Goal: Information Seeking & Learning: Find specific fact

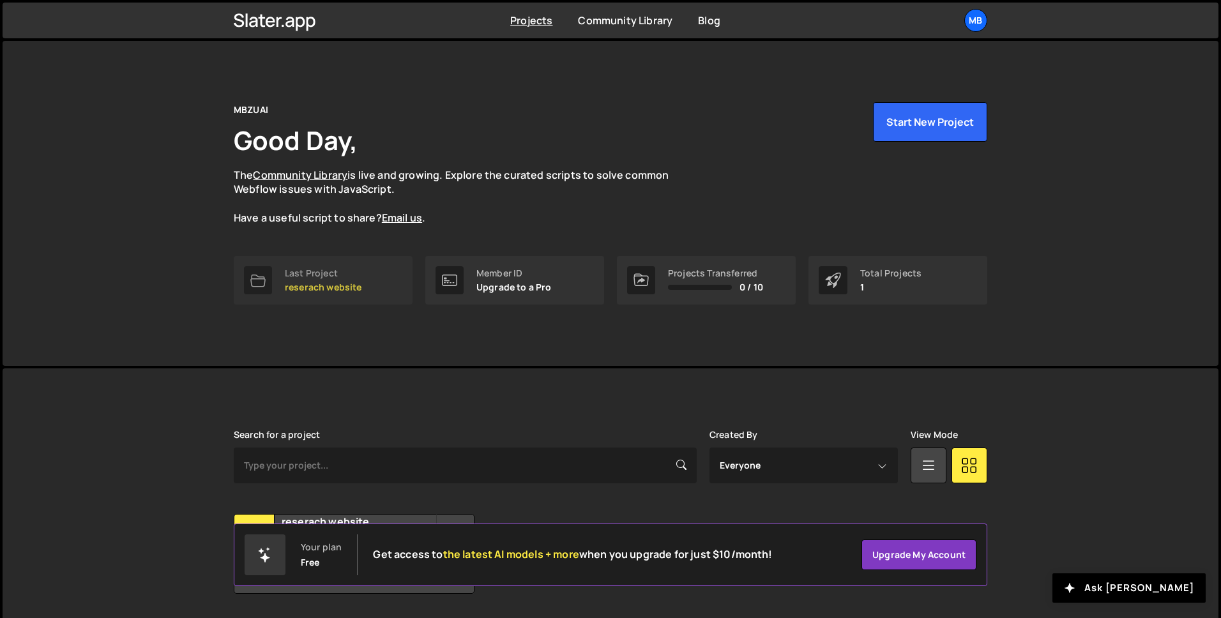
click at [310, 274] on div "Last Project" at bounding box center [323, 273] width 77 height 10
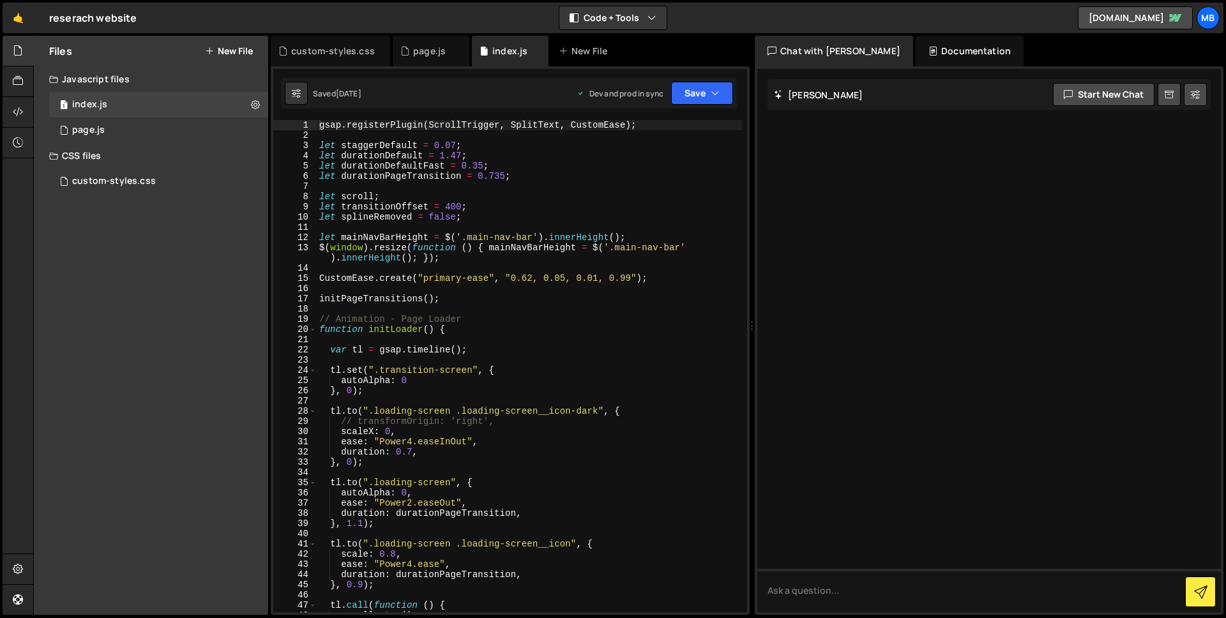
type textarea "let mainNavBarHeight = $('.main-nav-bar').innerHeight();"
click at [653, 234] on div "gsap . registerPlugin ( ScrollTrigger , SplitText , CustomEase ) ; let staggerD…" at bounding box center [529, 376] width 425 height 513
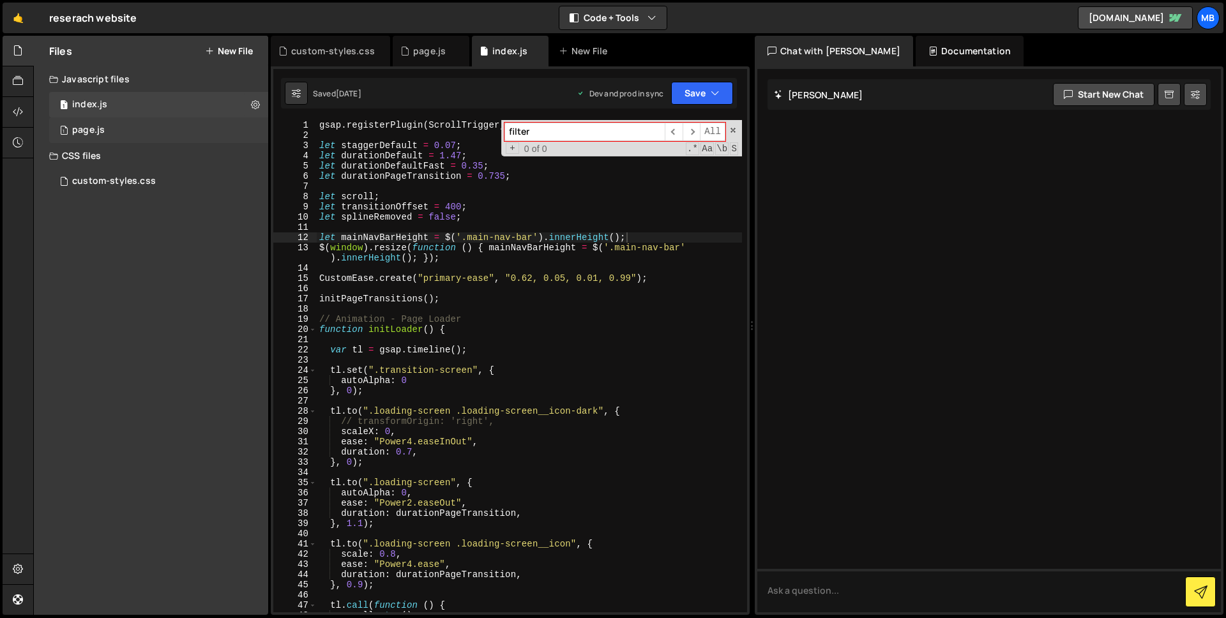
type input "filter"
click at [107, 118] on div "1 page.js 0" at bounding box center [158, 130] width 219 height 26
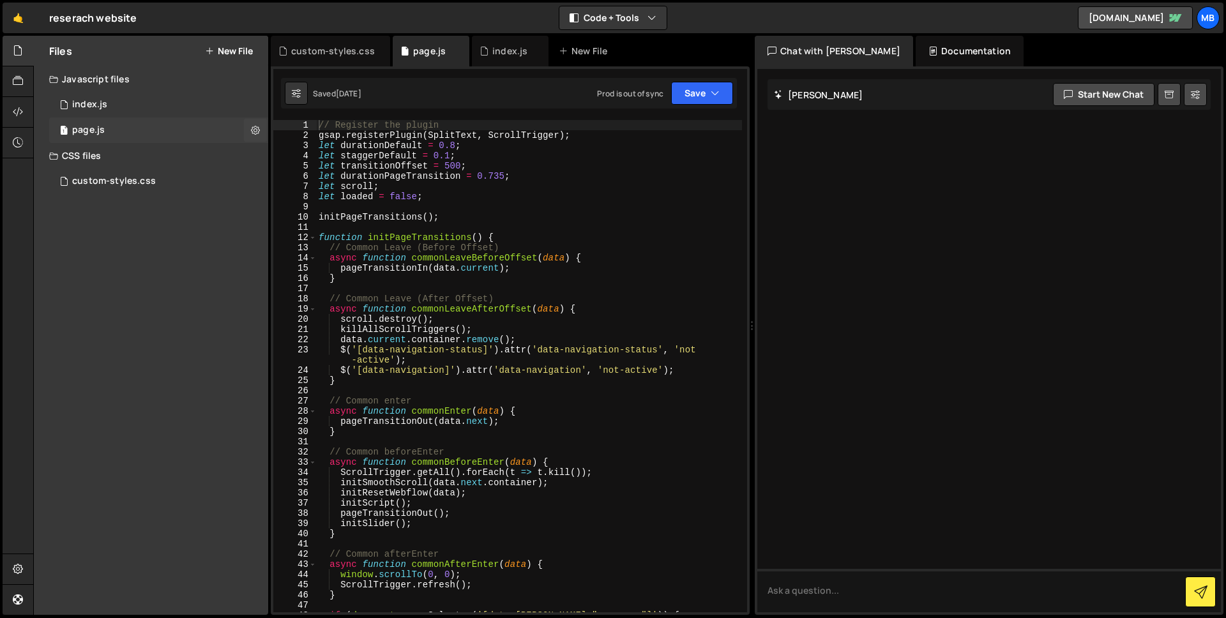
click at [109, 125] on div "1 page.js 0" at bounding box center [158, 130] width 219 height 26
click at [529, 204] on div "// Register the plugin gsap . registerPlugin ( SplitText , ScrollTrigger ) ; le…" at bounding box center [529, 376] width 426 height 513
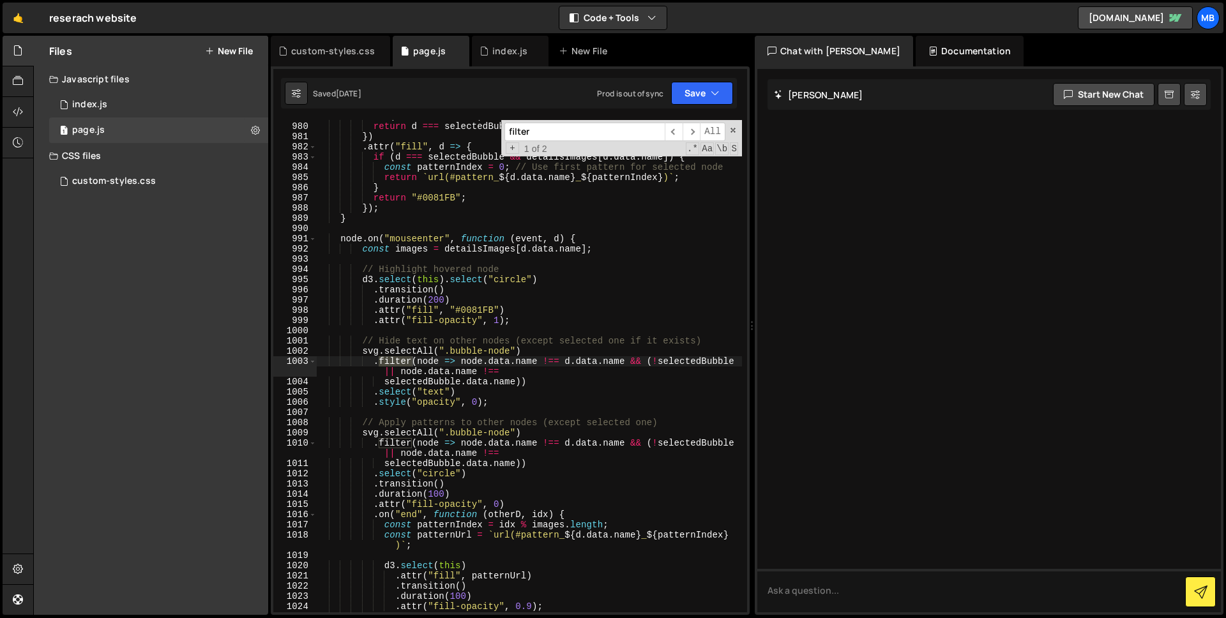
scroll to position [11084, 0]
click at [545, 130] on input "#filter" at bounding box center [584, 132] width 160 height 19
paste input "select-"
type input "select-filter"
click at [162, 103] on div "1 index.js 0" at bounding box center [158, 105] width 219 height 26
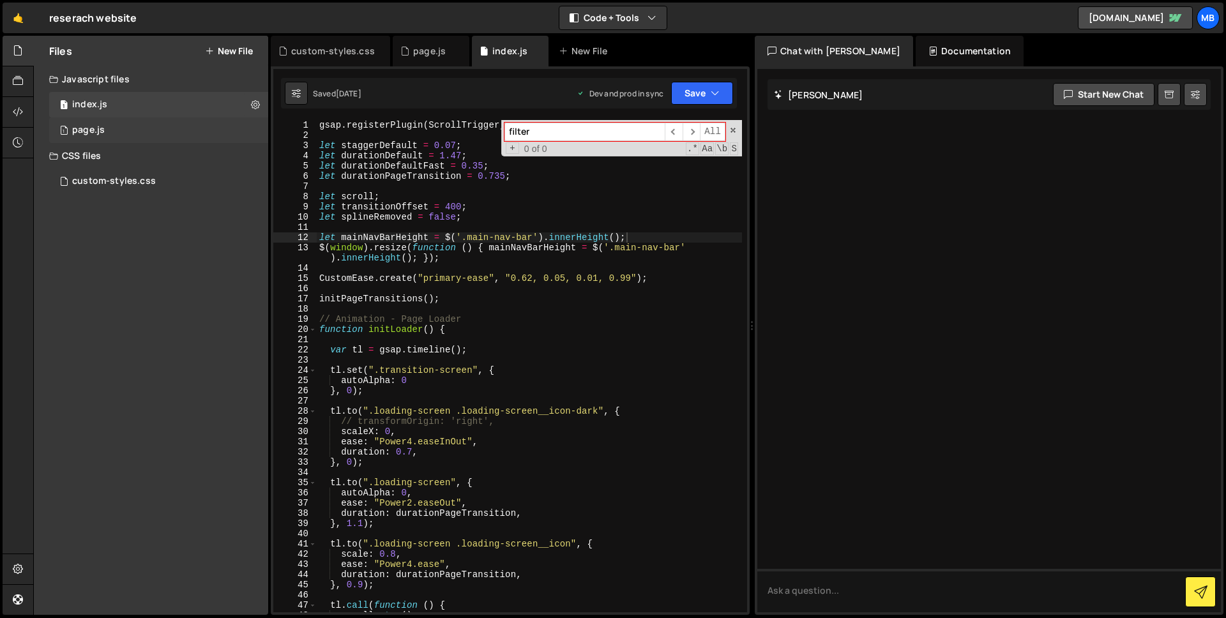
click at [174, 132] on div "1 page.js 0" at bounding box center [158, 130] width 219 height 26
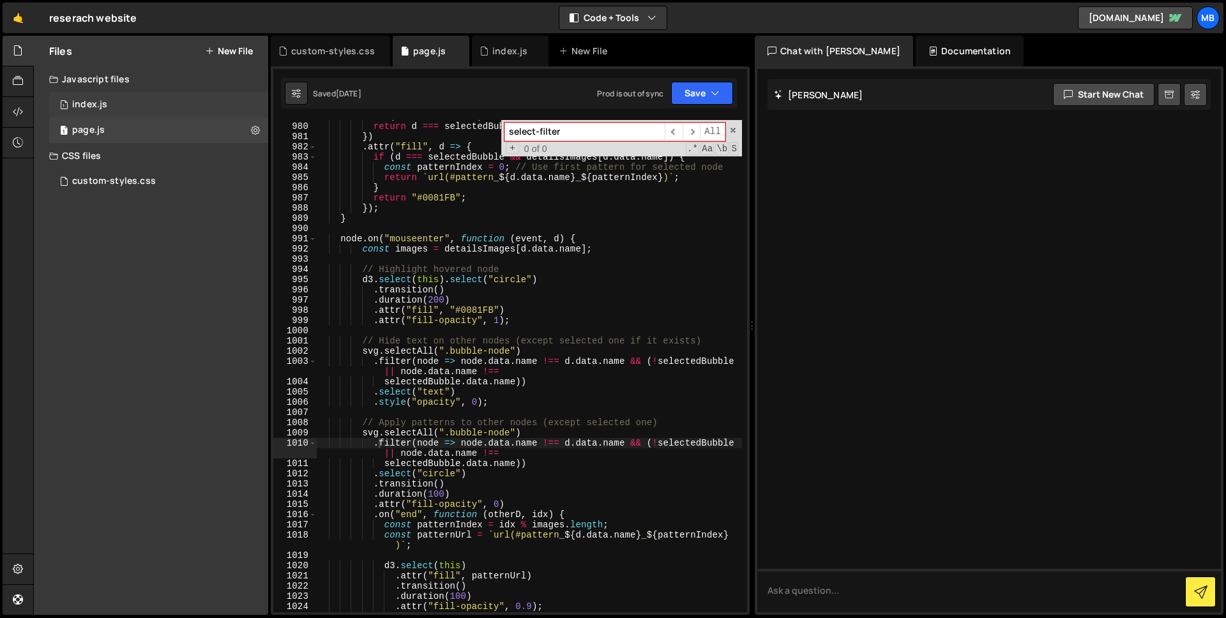
click at [176, 106] on div "1 index.js 0" at bounding box center [158, 105] width 219 height 26
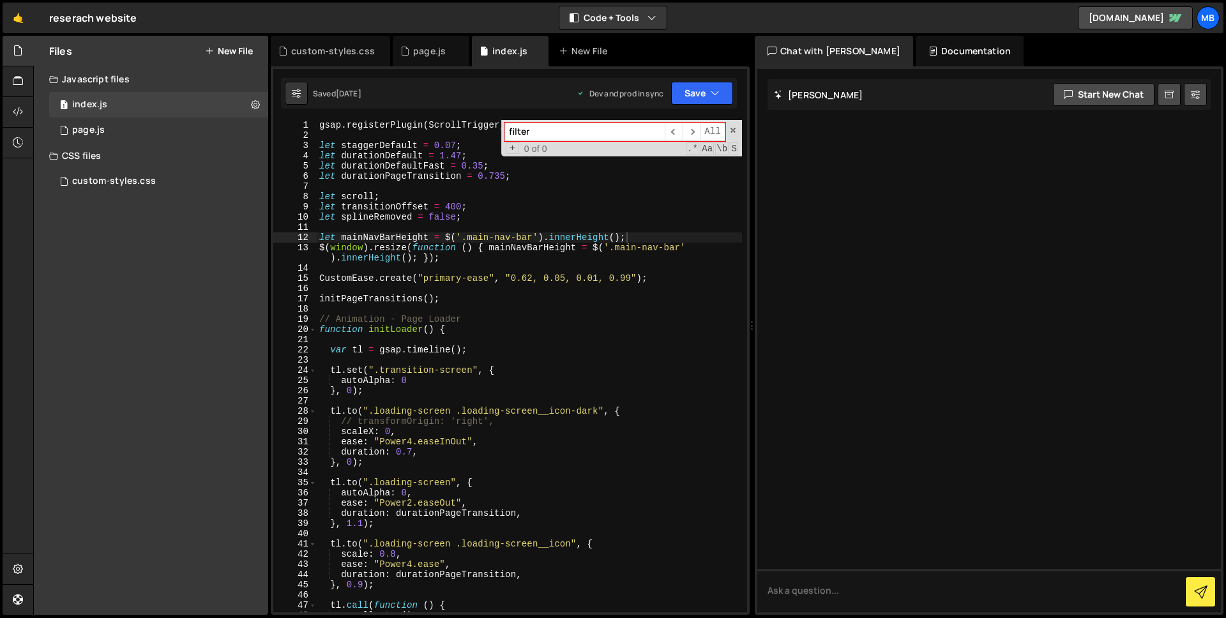
click at [563, 131] on input "filter" at bounding box center [584, 132] width 160 height 19
paste input "select-"
type input "select-filter"
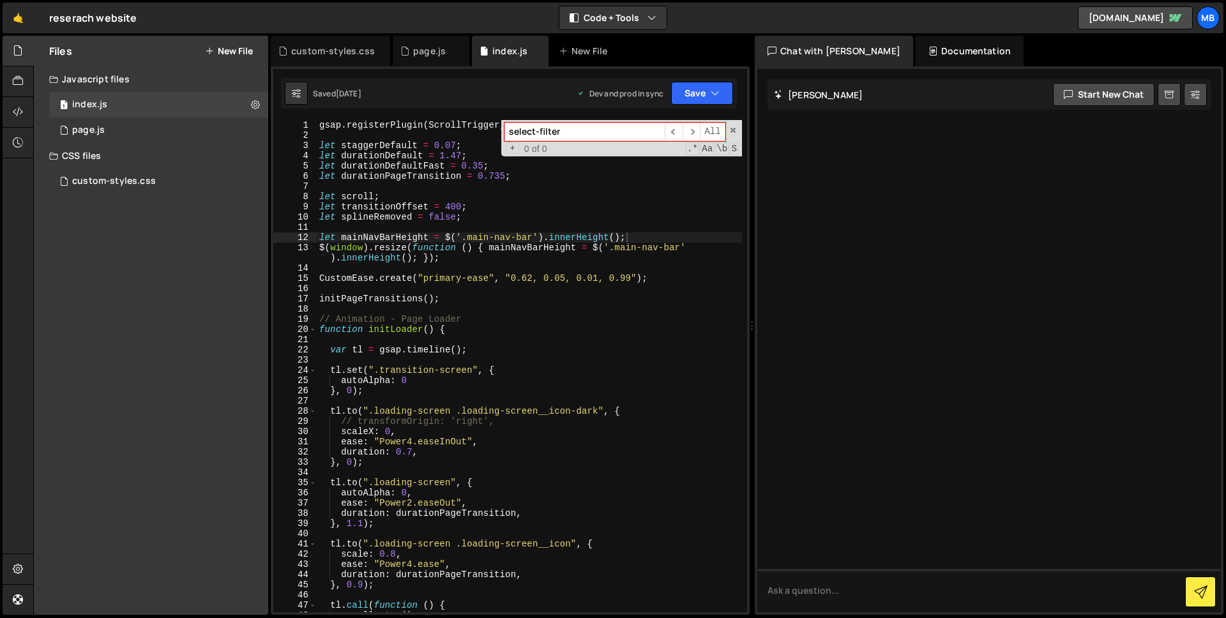
click at [578, 234] on div "gsap . registerPlugin ( ScrollTrigger , SplitText , CustomEase ) ; let staggerD…" at bounding box center [529, 376] width 425 height 513
click at [513, 227] on div "gsap . registerPlugin ( ScrollTrigger , SplitText , CustomEase ) ; let staggerD…" at bounding box center [529, 376] width 425 height 513
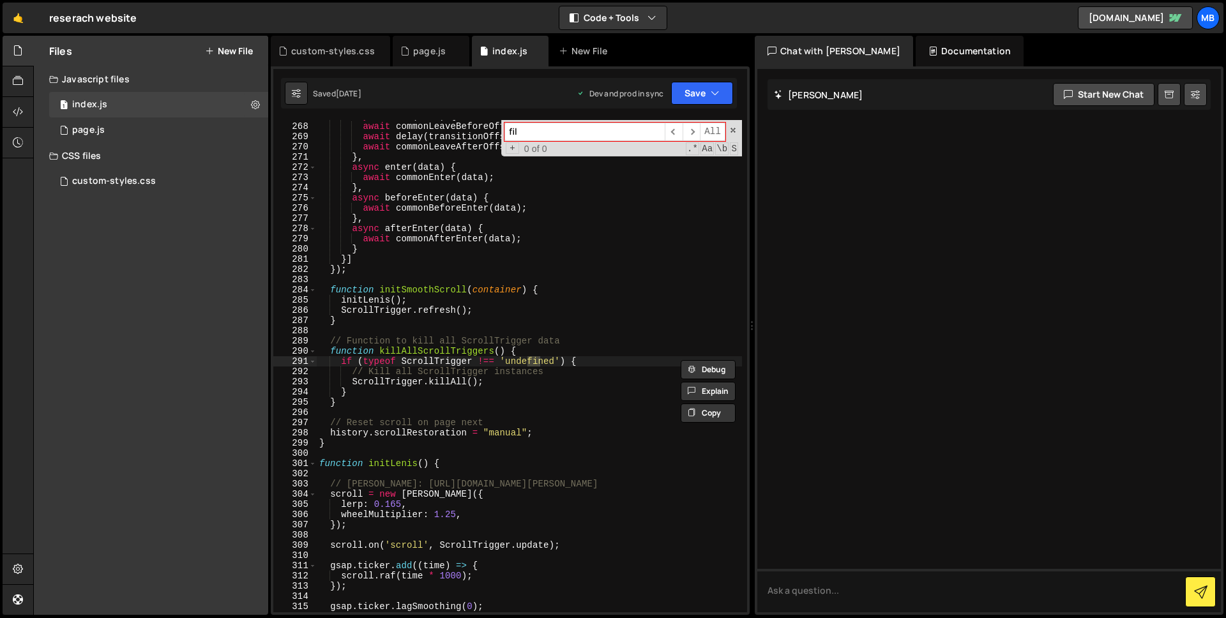
scroll to position [2788, 0]
type input "filterSelect"
click at [145, 137] on div "1 page.js 0" at bounding box center [158, 130] width 219 height 26
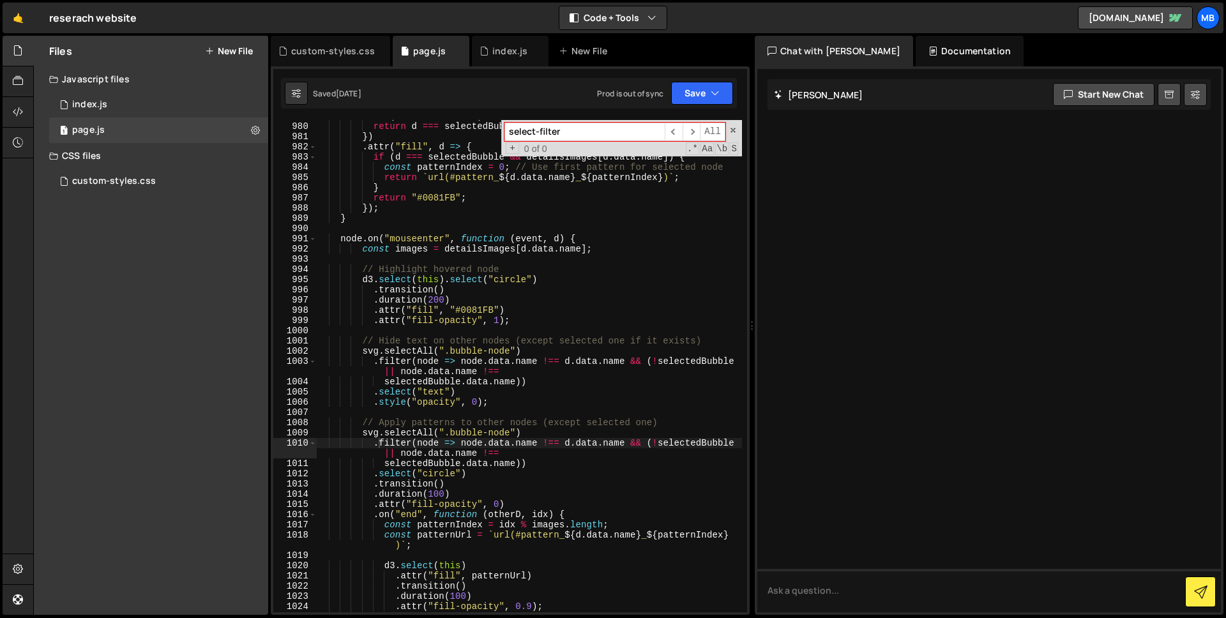
click at [528, 132] on input "select-filter" at bounding box center [584, 132] width 160 height 19
paste input "filterSelect"
click at [548, 132] on input "filterSelect" at bounding box center [584, 132] width 160 height 19
type input "filterSelect"
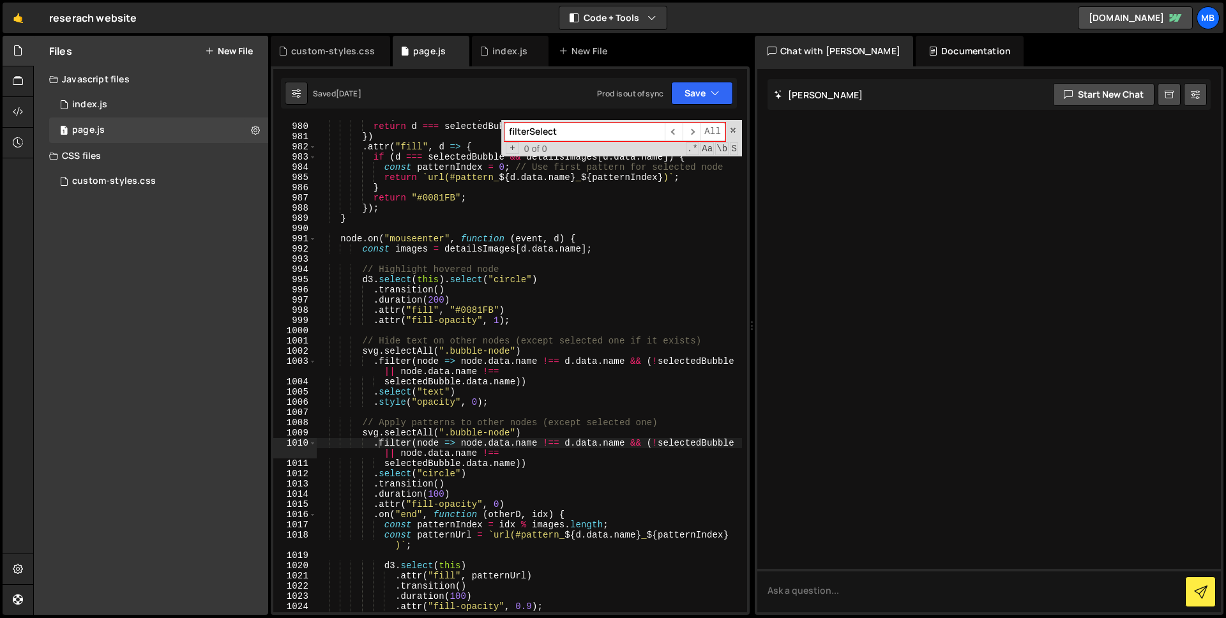
type textarea "node.on("mouseenter", function (event, d) {"
click at [573, 242] on div "if ( ! selectedBubble ) return 1 ; return d === selectedBubble ? 1 : 0.7 ; }) .…" at bounding box center [529, 367] width 426 height 513
